Goal: Task Accomplishment & Management: Complete application form

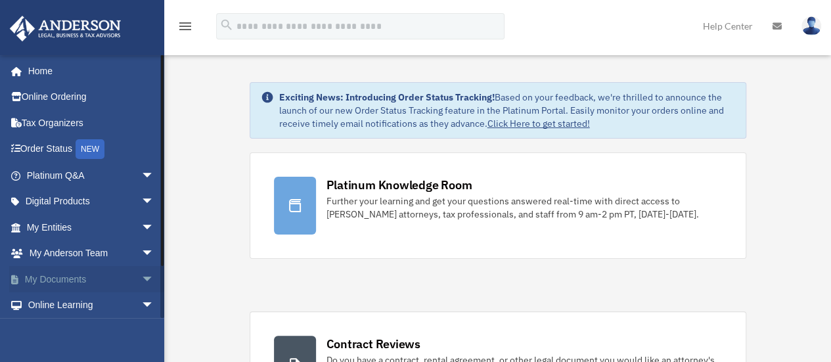
click at [141, 276] on span "arrow_drop_down" at bounding box center [154, 279] width 26 height 27
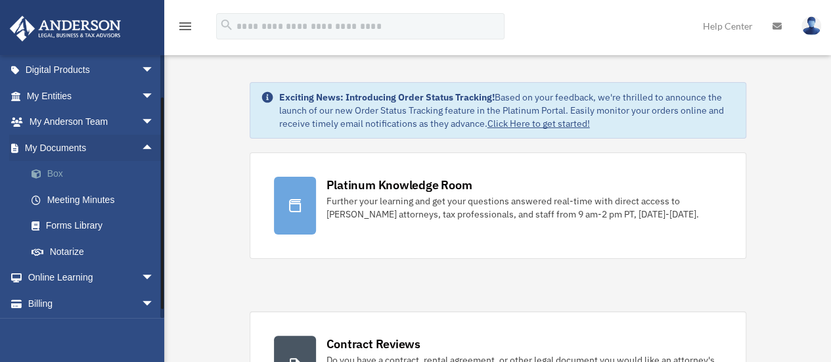
click at [70, 173] on link "Box" at bounding box center [96, 174] width 156 height 26
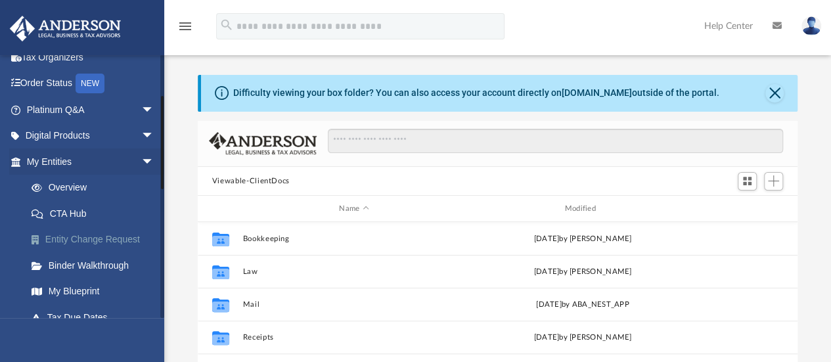
scroll to position [131, 0]
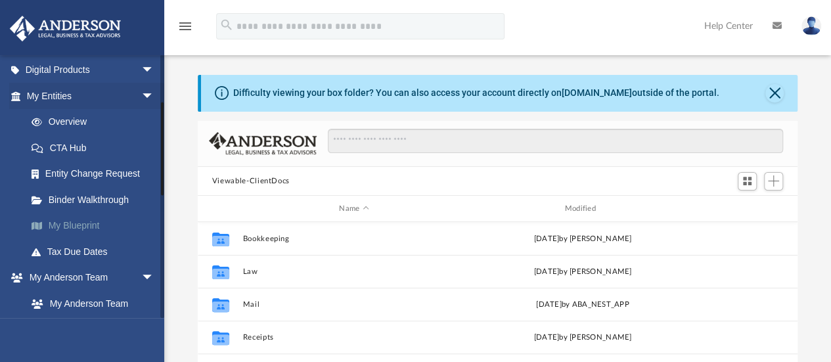
click at [94, 224] on link "My Blueprint" at bounding box center [96, 226] width 156 height 26
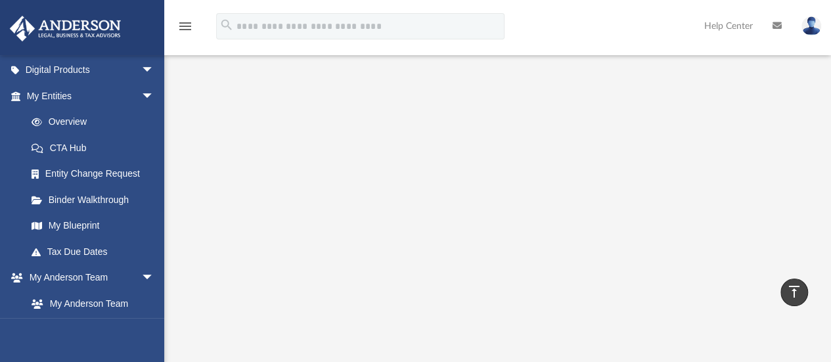
scroll to position [131, 0]
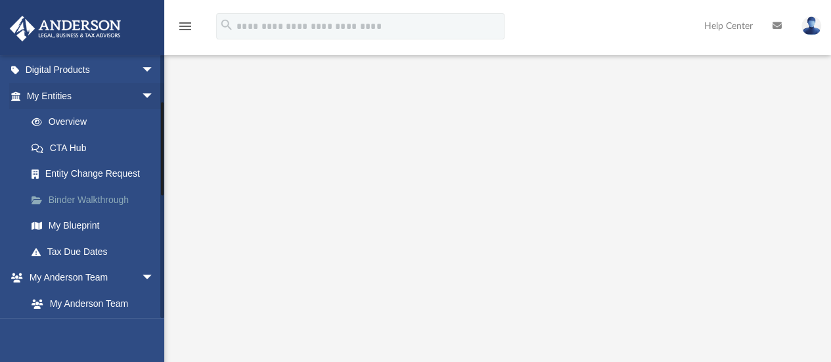
click at [112, 194] on link "Binder Walkthrough" at bounding box center [96, 200] width 156 height 26
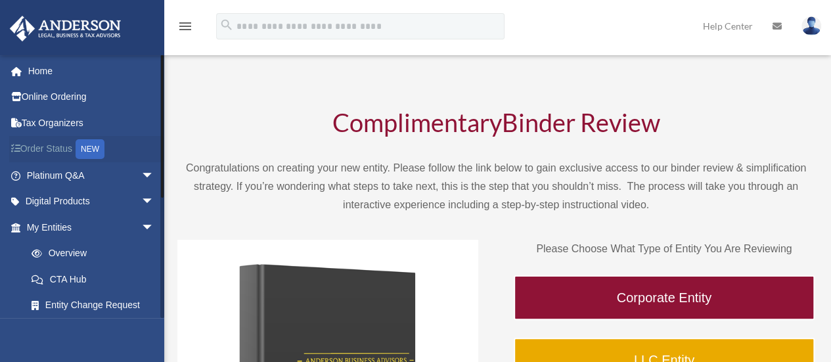
click at [66, 143] on link "Order Status NEW" at bounding box center [91, 149] width 165 height 27
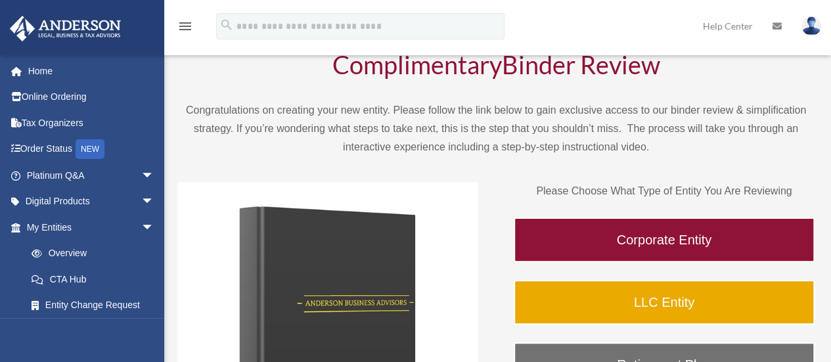
scroll to position [131, 0]
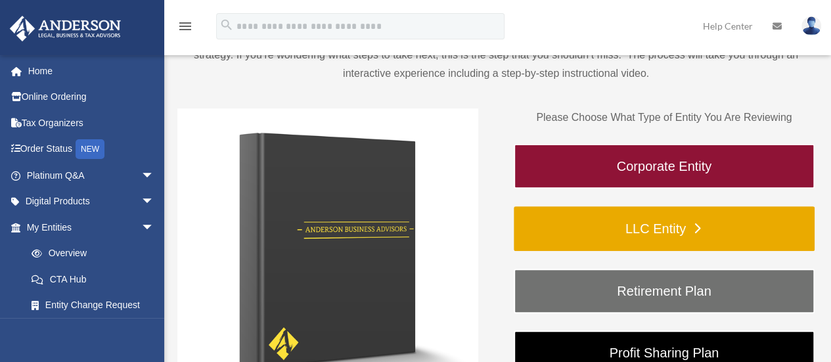
click at [656, 229] on link "LLC Entity" at bounding box center [664, 228] width 301 height 45
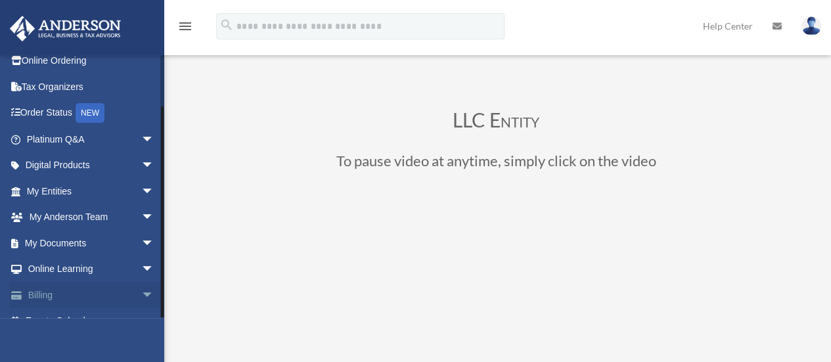
scroll to position [55, 0]
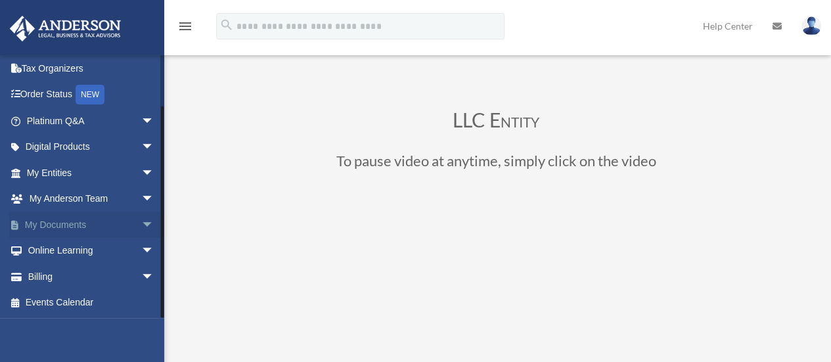
click at [118, 231] on link "My Documents arrow_drop_down" at bounding box center [91, 225] width 165 height 26
click at [142, 225] on span "arrow_drop_down" at bounding box center [154, 225] width 26 height 27
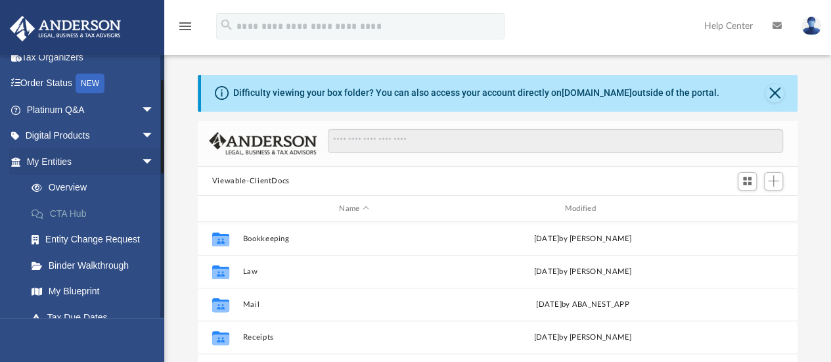
scroll to position [131, 0]
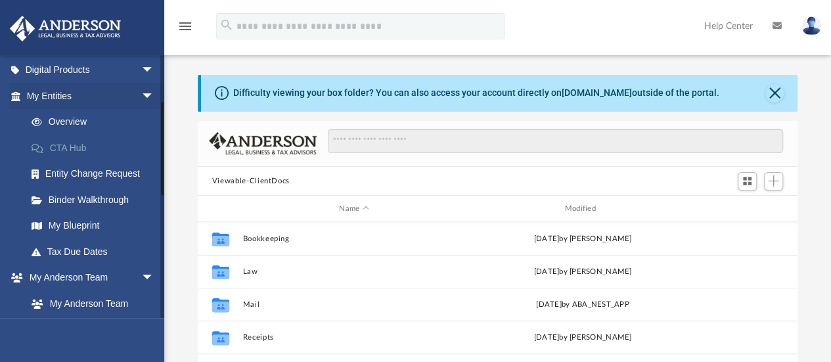
click at [71, 148] on link "CTA Hub" at bounding box center [96, 148] width 156 height 26
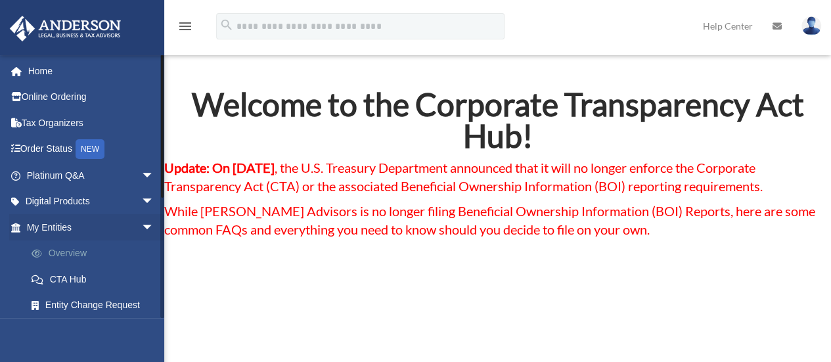
click at [88, 253] on link "Overview" at bounding box center [96, 253] width 156 height 26
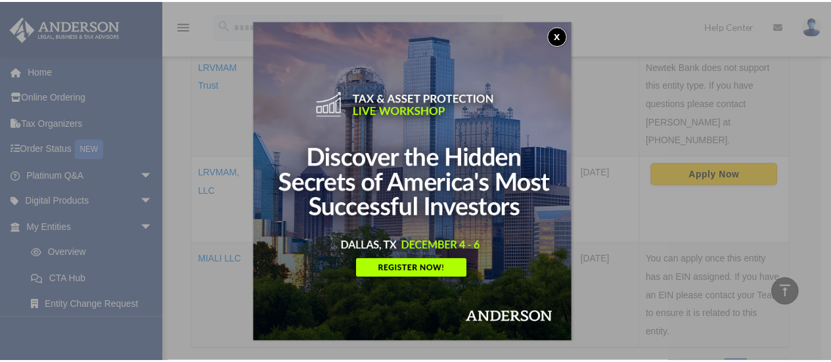
scroll to position [524, 0]
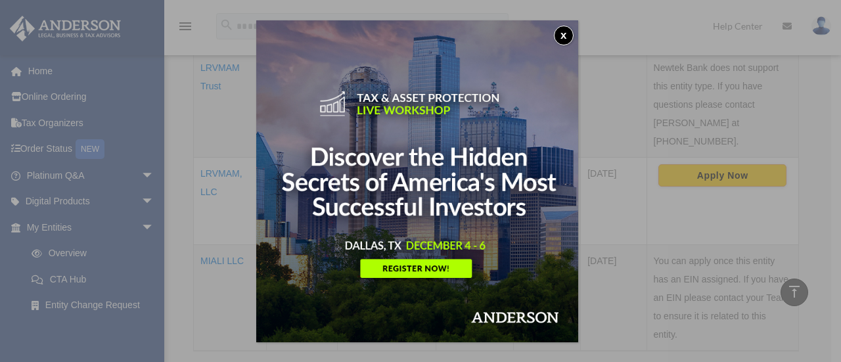
click at [568, 37] on button "x" at bounding box center [564, 36] width 20 height 20
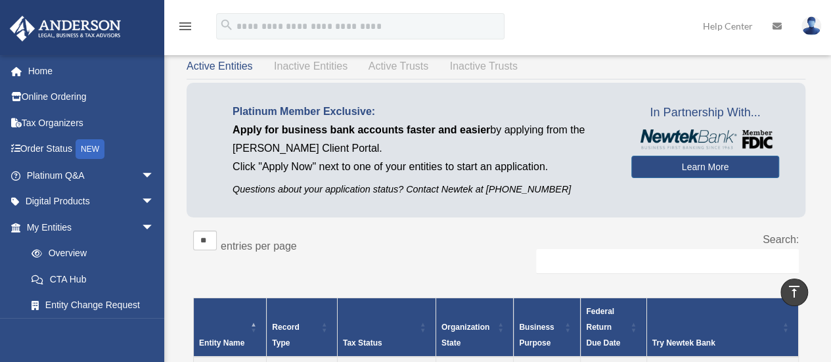
scroll to position [0, 0]
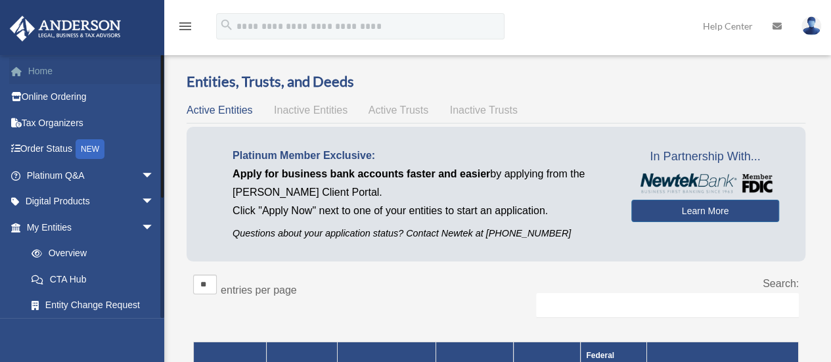
click at [47, 74] on link "Home" at bounding box center [91, 71] width 165 height 26
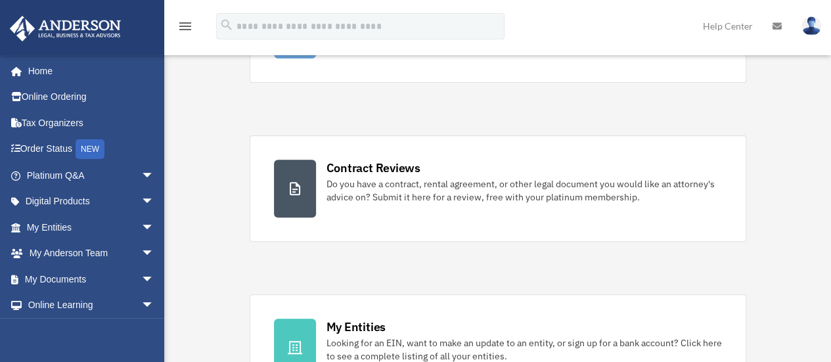
scroll to position [197, 0]
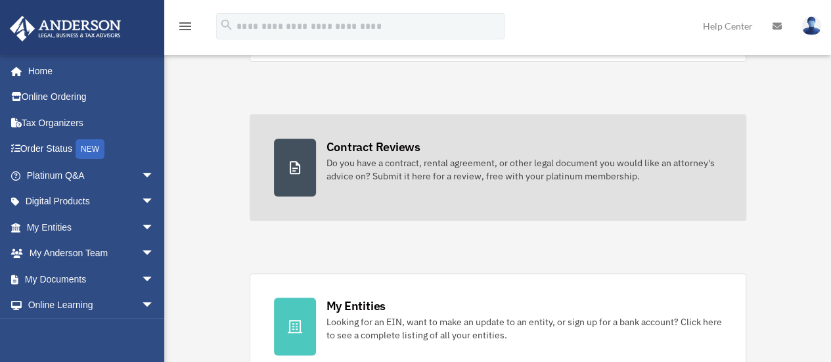
click at [515, 162] on div "Do you have a contract, rental agreement, or other legal document you would lik…" at bounding box center [525, 169] width 396 height 26
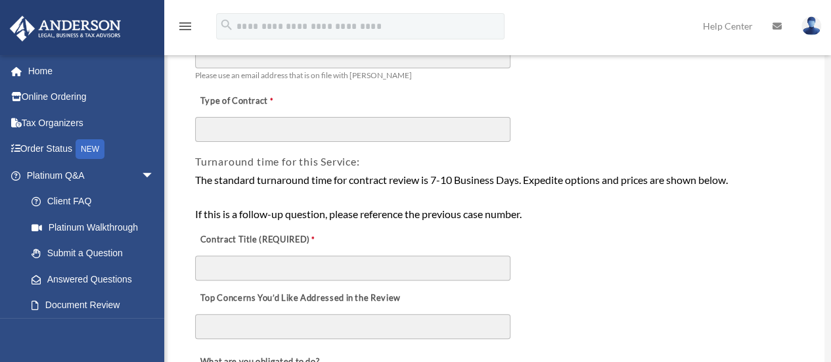
scroll to position [131, 0]
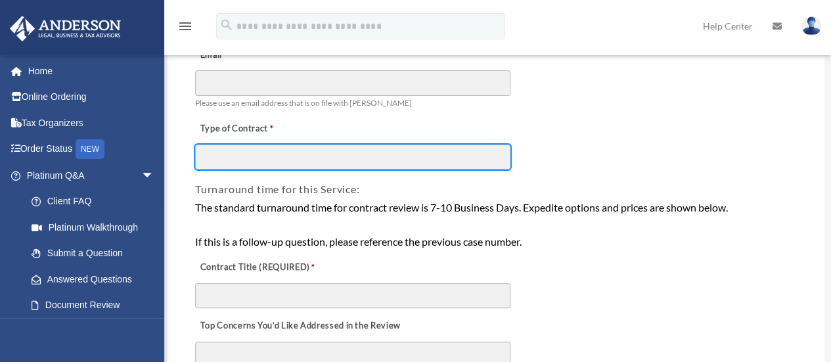
click at [449, 164] on input "Type of Contract" at bounding box center [352, 157] width 315 height 25
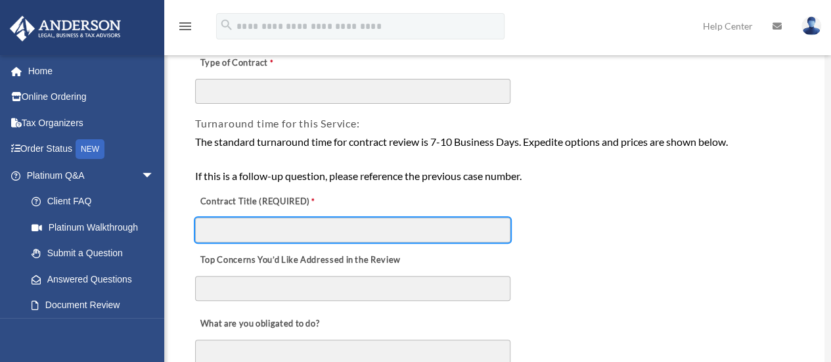
click at [428, 240] on input "Contract Title (REQUIRED)" at bounding box center [352, 229] width 315 height 25
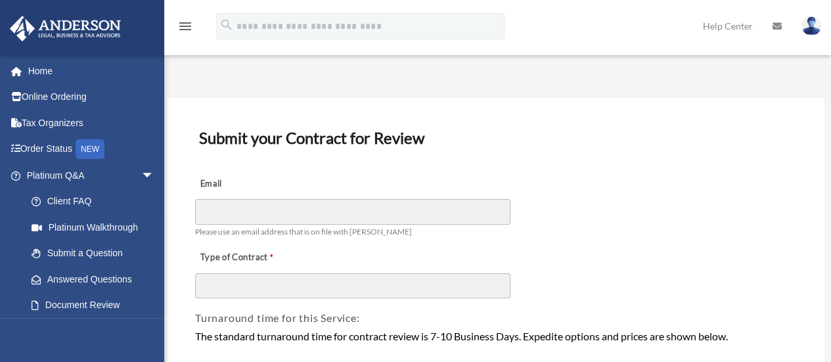
scroll to position [0, 0]
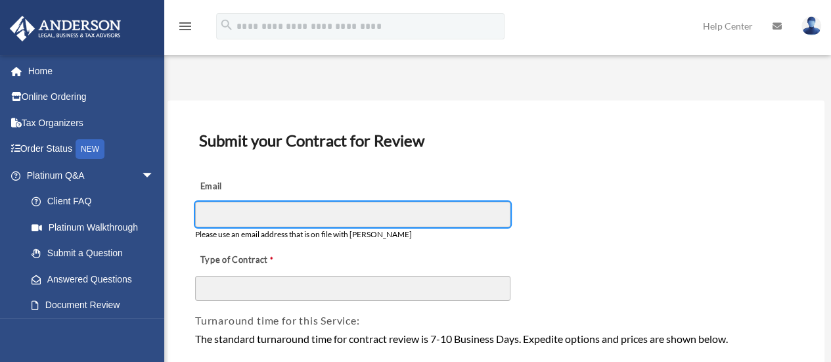
click at [354, 207] on input "Email" at bounding box center [352, 214] width 315 height 25
type input "**********"
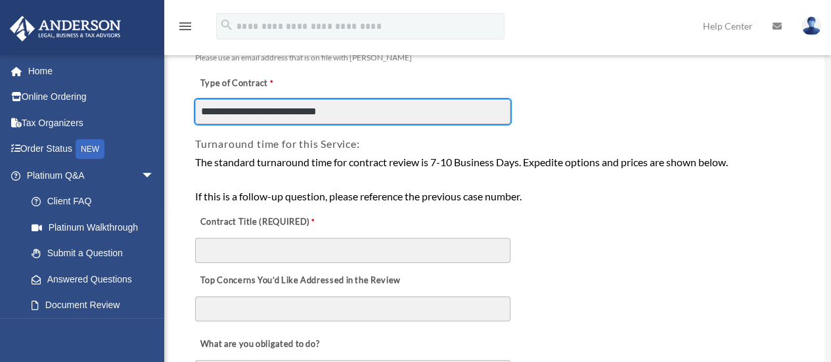
scroll to position [197, 0]
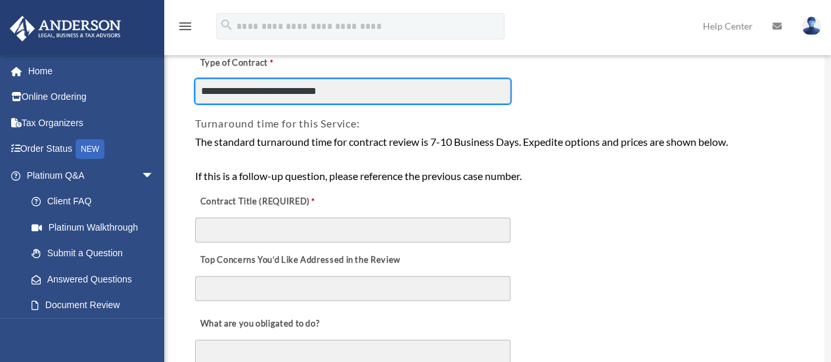
type input "**********"
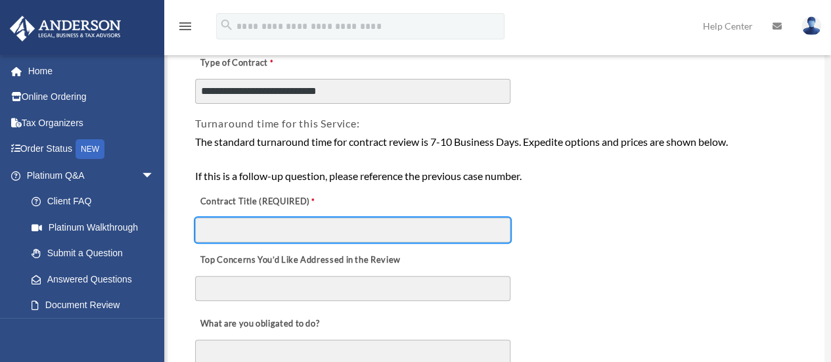
click at [396, 236] on input "Contract Title (REQUIRED)" at bounding box center [352, 229] width 315 height 25
type input "*"
type input "**********"
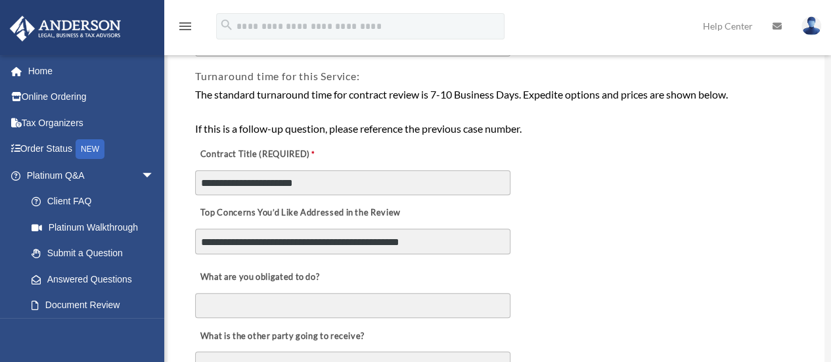
scroll to position [329, 0]
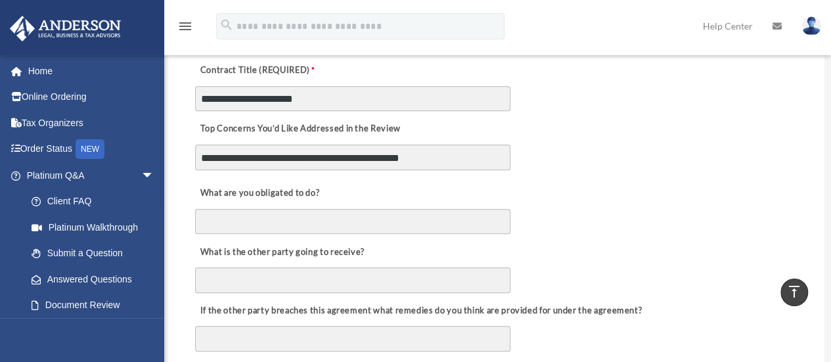
type textarea "**********"
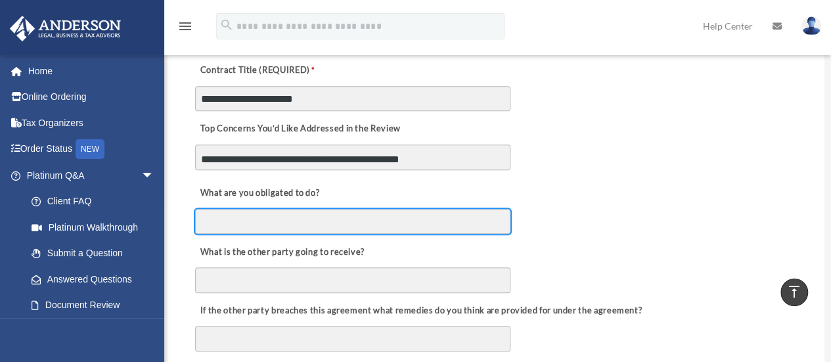
click at [366, 228] on input "What are you obligated to do?" at bounding box center [352, 221] width 315 height 25
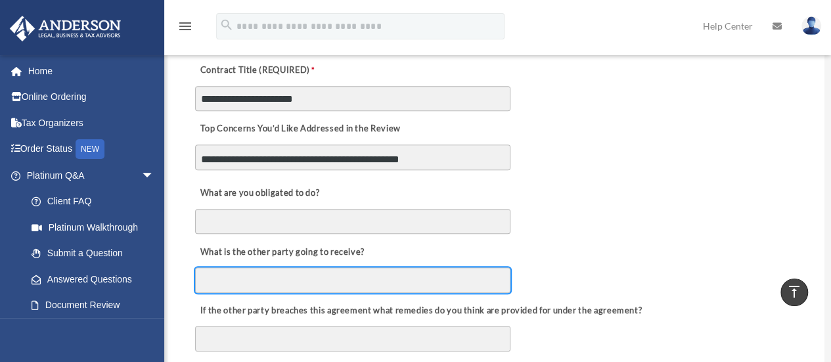
click at [392, 284] on input "What is the other party going to receive?" at bounding box center [352, 279] width 315 height 25
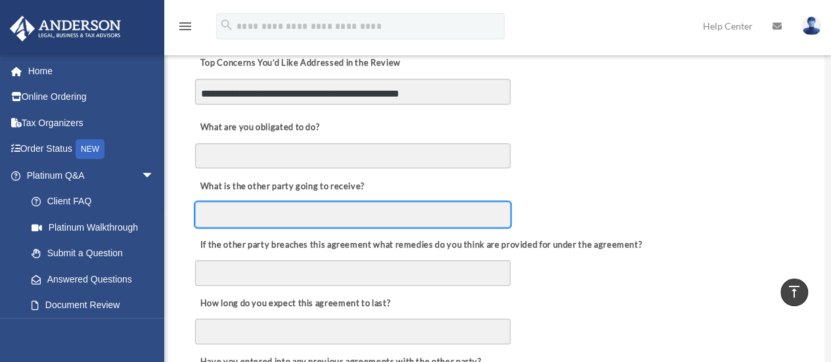
scroll to position [460, 0]
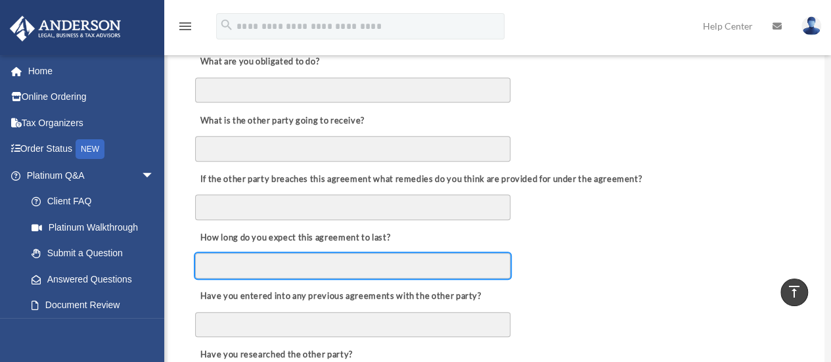
click at [385, 270] on input "How long do you expect this agreement to last?" at bounding box center [352, 265] width 315 height 25
type input "********"
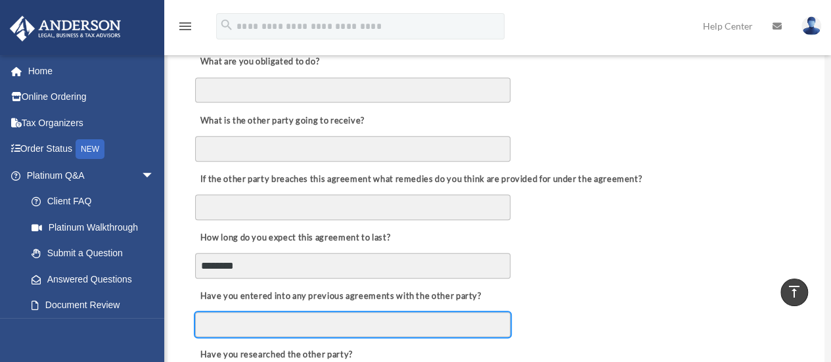
click at [400, 331] on input "Have you entered into any previous agreements with the other party?" at bounding box center [352, 324] width 315 height 25
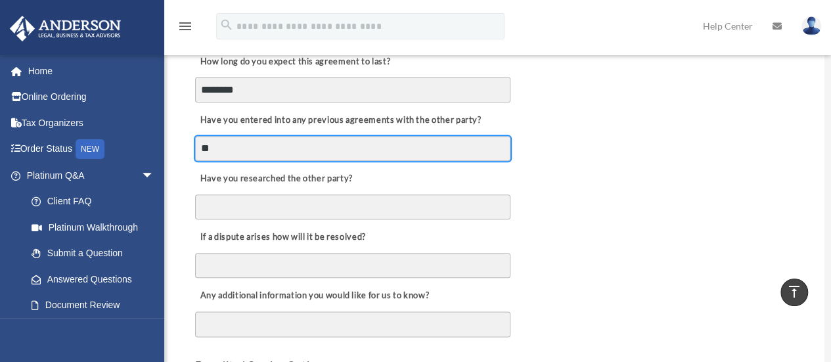
scroll to position [657, 0]
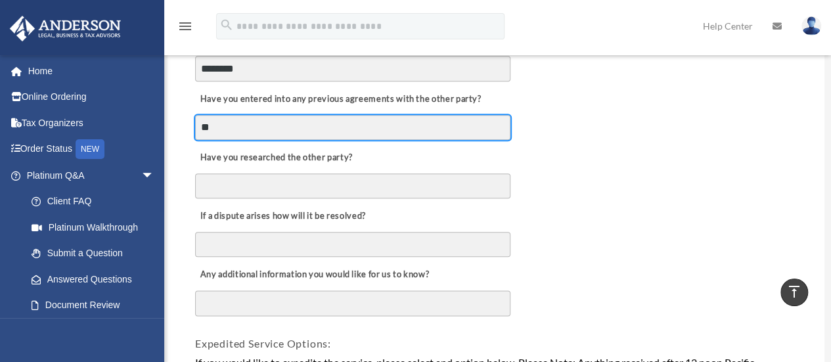
type input "**"
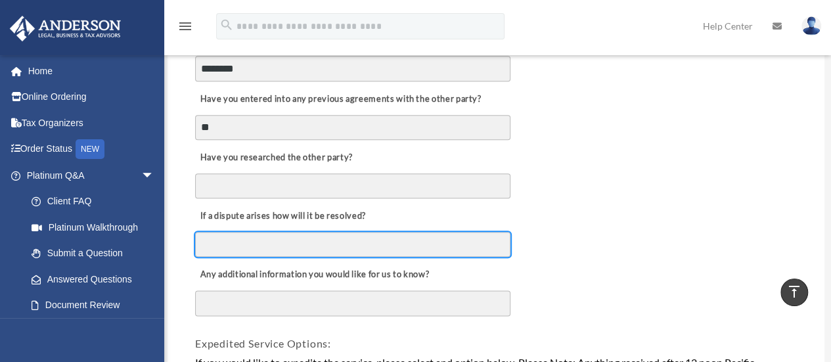
click at [402, 245] on input "If a dispute arises how will it be resolved?" at bounding box center [352, 244] width 315 height 25
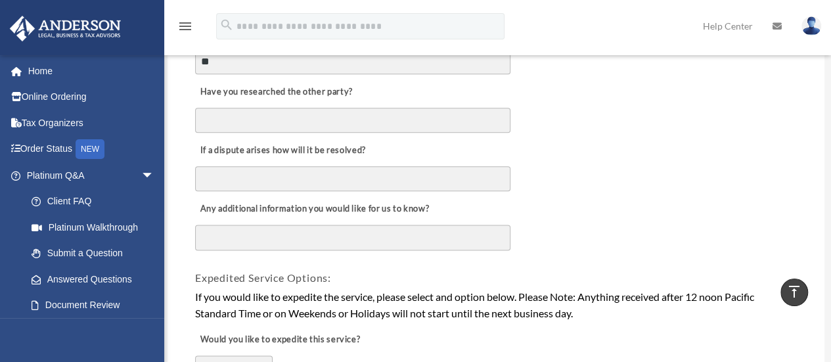
click at [407, 245] on textarea "Any additional information you would like for us to know?" at bounding box center [352, 238] width 315 height 26
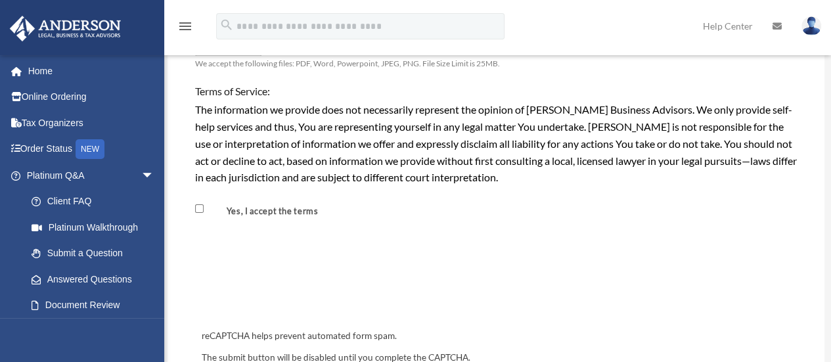
scroll to position [1183, 0]
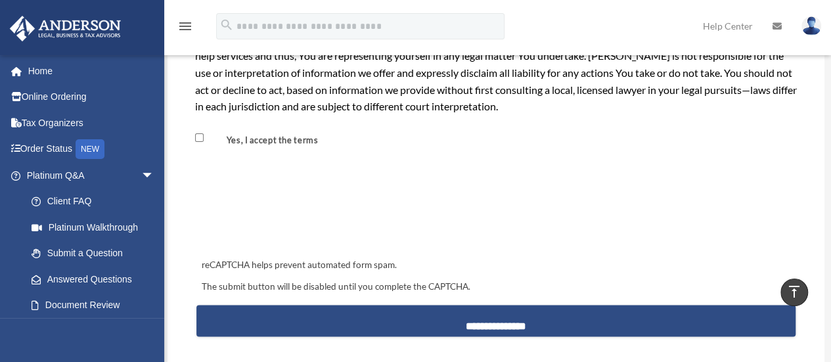
click at [199, 143] on span "Yes, I accept the terms" at bounding box center [263, 138] width 136 height 22
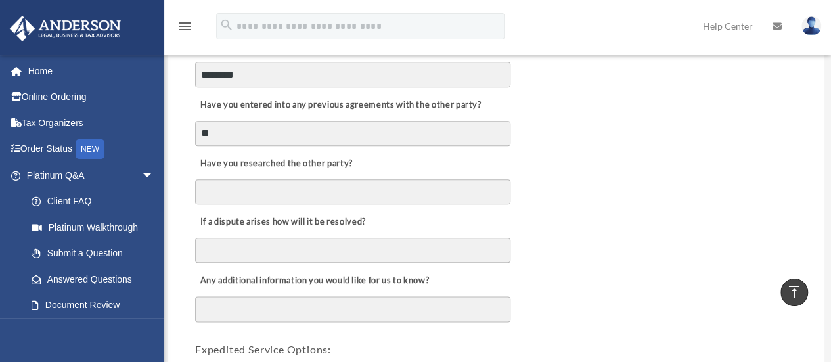
scroll to position [526, 0]
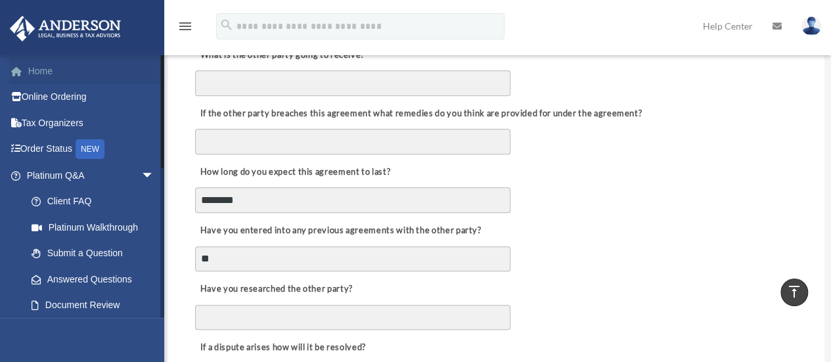
click at [68, 74] on link "Home" at bounding box center [91, 71] width 165 height 26
